Goal: Go to known website: Access a specific website the user already knows

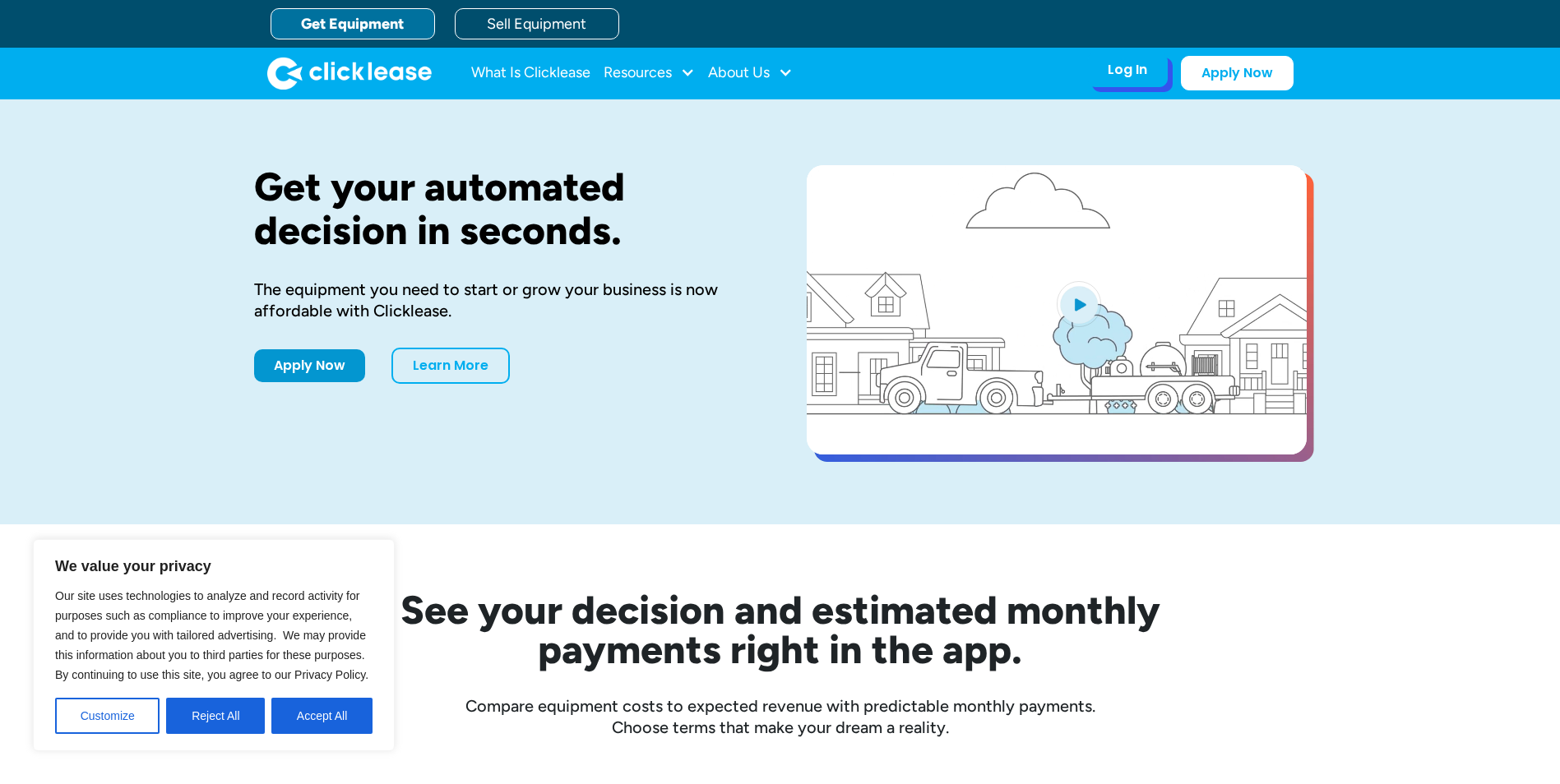
click at [1123, 70] on div "Log In" at bounding box center [1126, 70] width 39 height 17
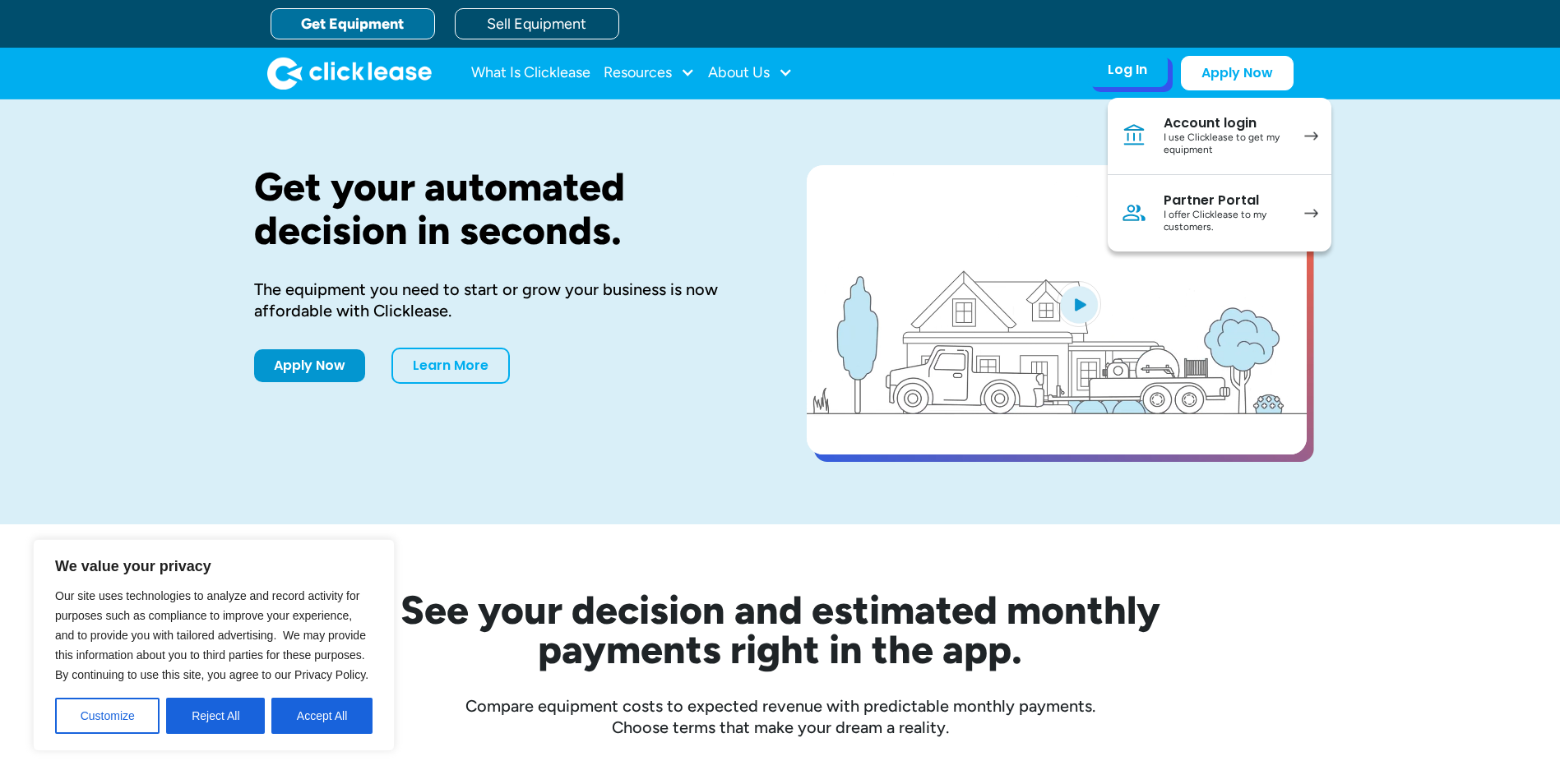
click at [1151, 203] on link "Partner Portal I offer Clicklease to my customers." at bounding box center [1219, 213] width 224 height 77
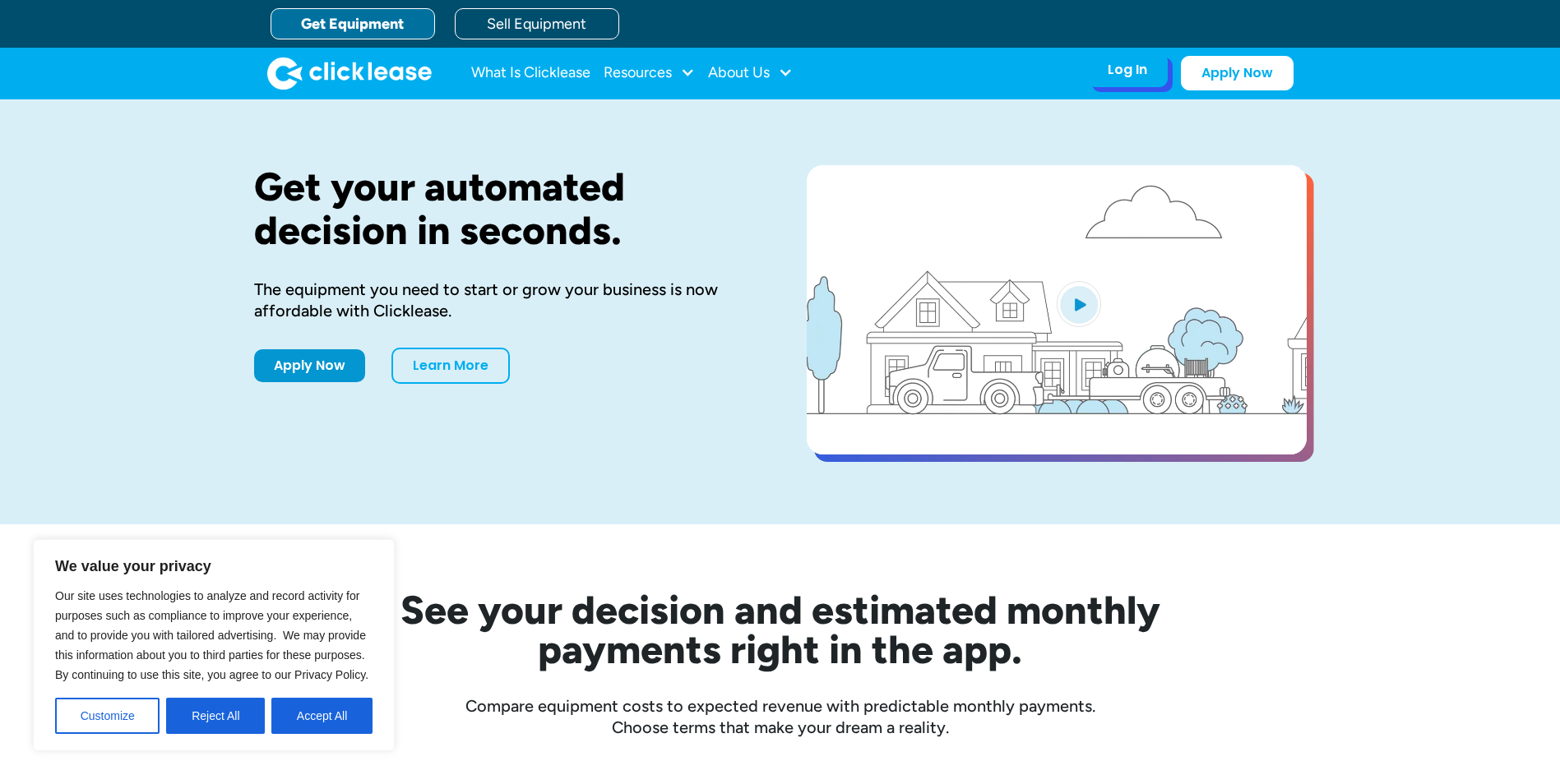
click at [1095, 72] on div "Log In Account login I use Clicklease to get my equipment Partner Portal I offe…" at bounding box center [1127, 70] width 81 height 35
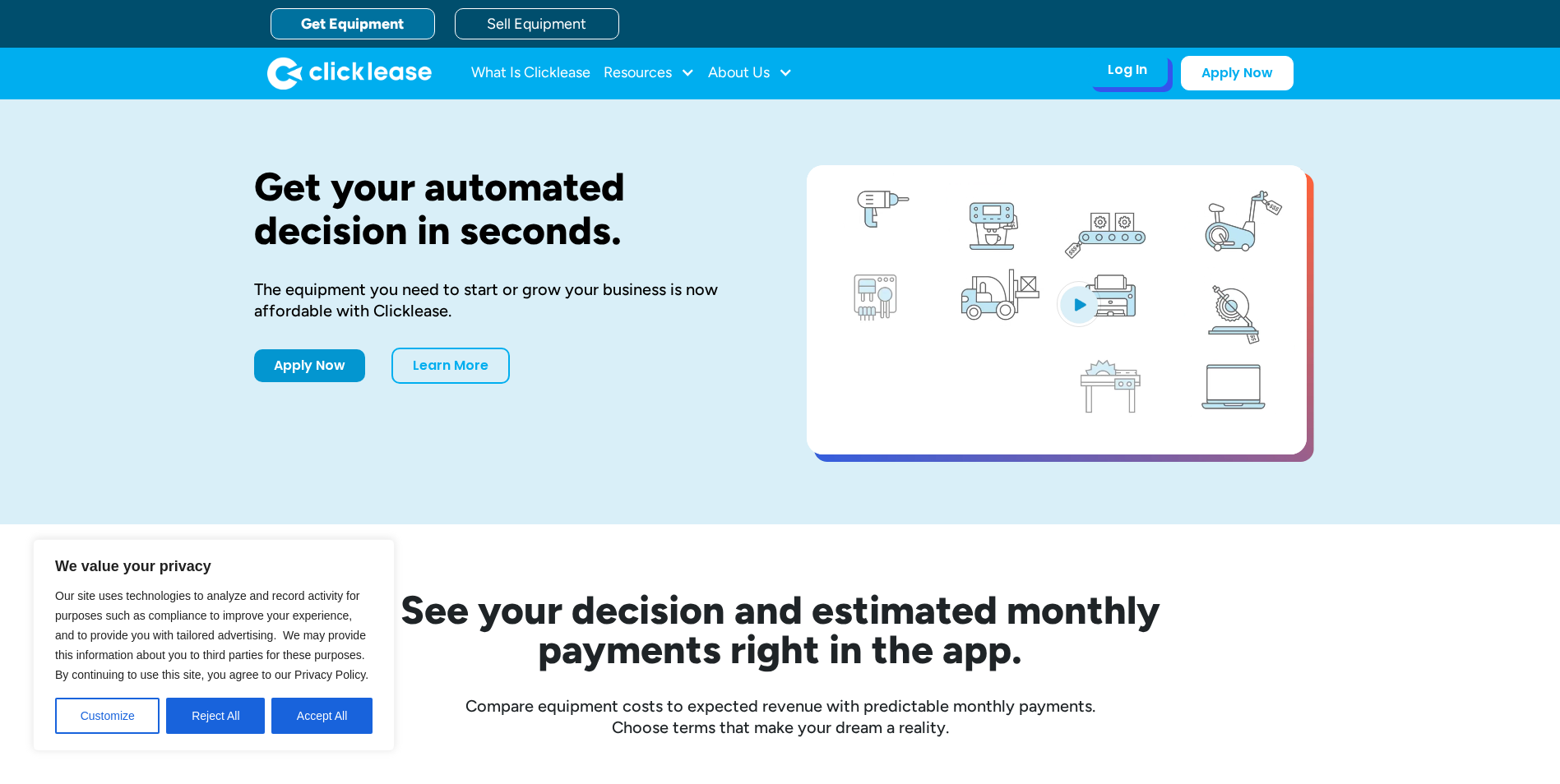
click at [1113, 82] on div "Log In Account login I use Clicklease to get my equipment Partner Portal I offe…" at bounding box center [1127, 70] width 81 height 35
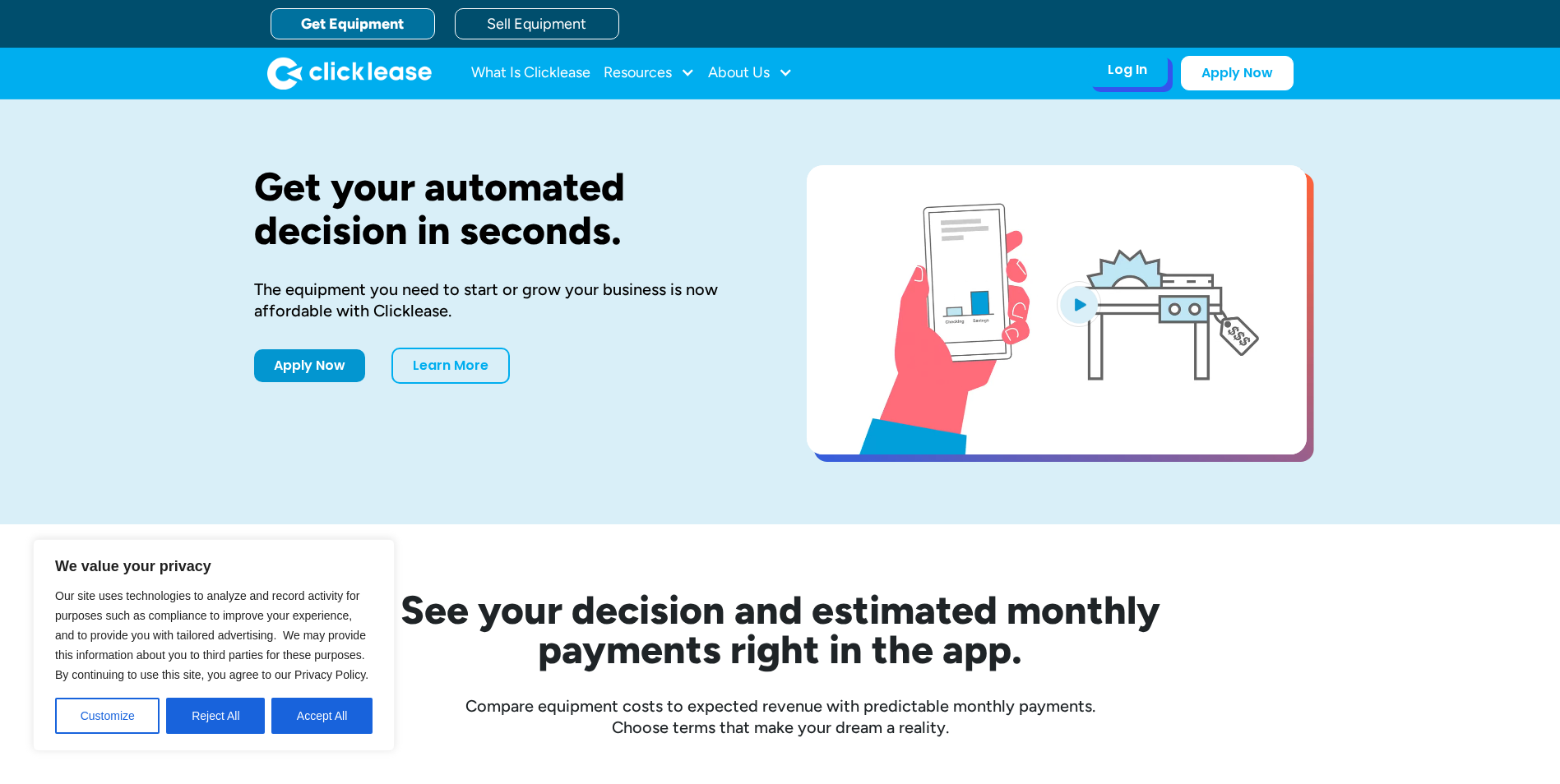
click at [1137, 75] on div "Log In" at bounding box center [1126, 70] width 39 height 17
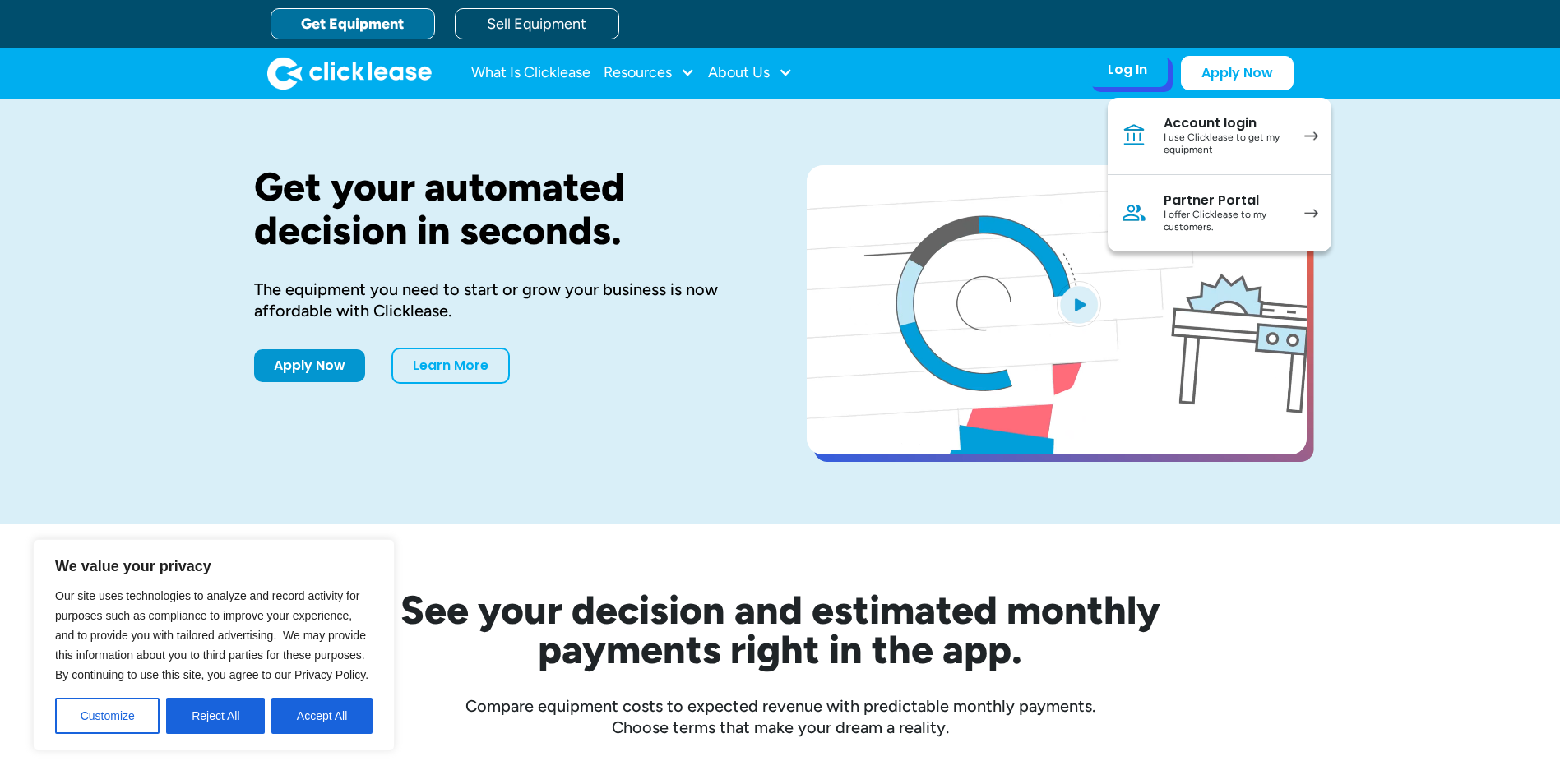
click at [1181, 222] on div "I offer Clicklease to my customers." at bounding box center [1226, 221] width 124 height 25
